Goal: Task Accomplishment & Management: Manage account settings

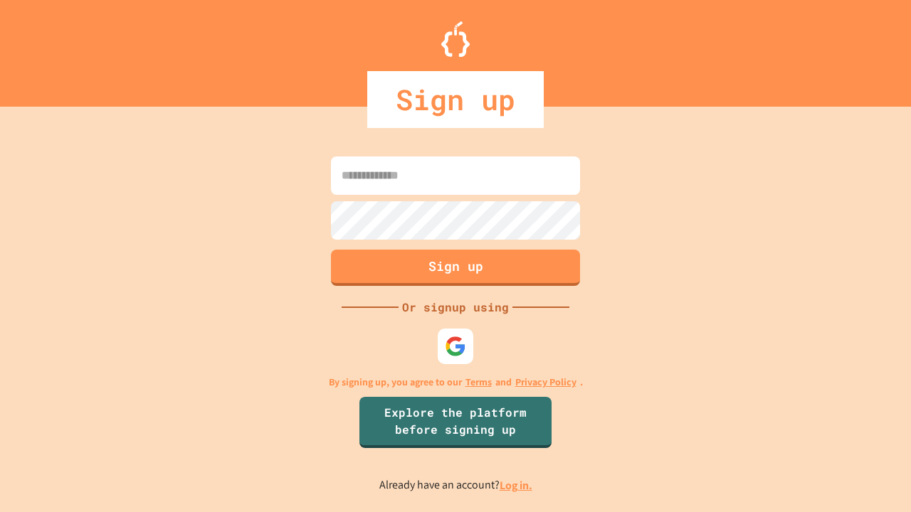
click at [517, 485] on link "Log in." at bounding box center [516, 485] width 33 height 15
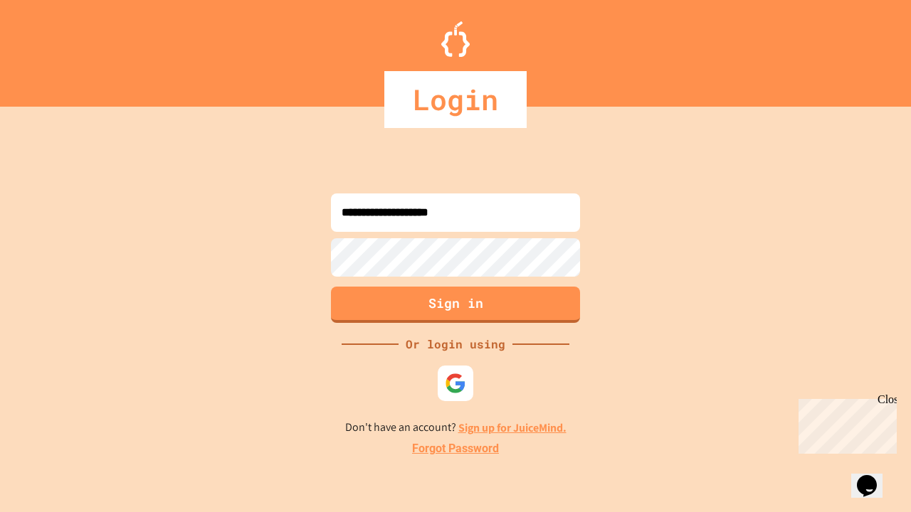
type input "**********"
